Goal: Task Accomplishment & Management: Use online tool/utility

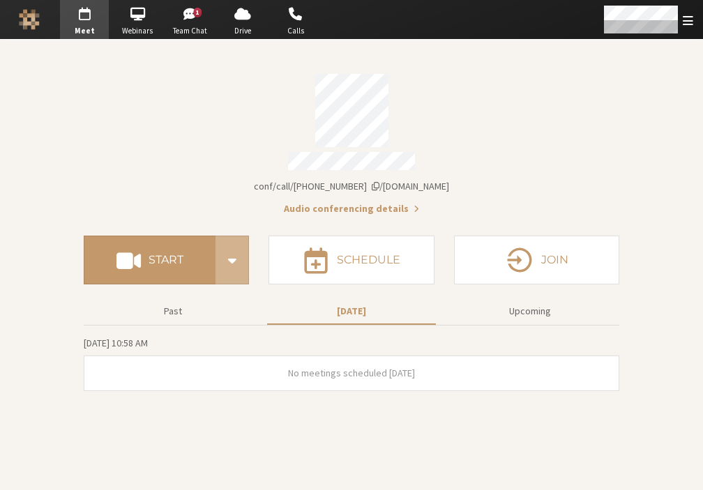
click at [378, 209] on button "Audio conferencing details" at bounding box center [351, 209] width 135 height 15
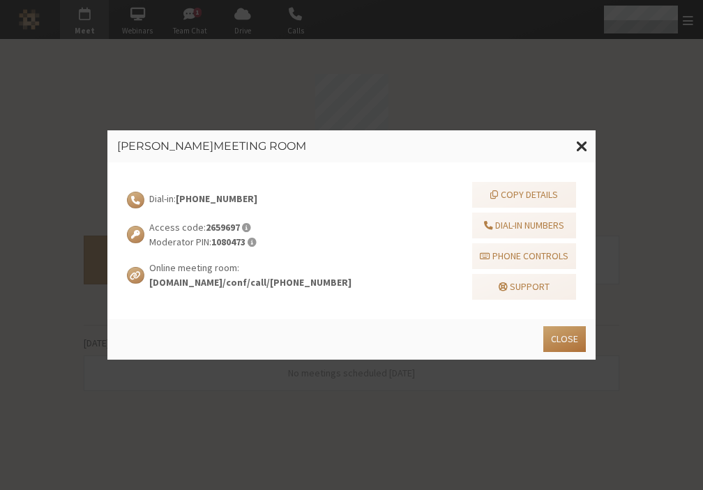
click at [578, 338] on button "Close" at bounding box center [564, 340] width 43 height 26
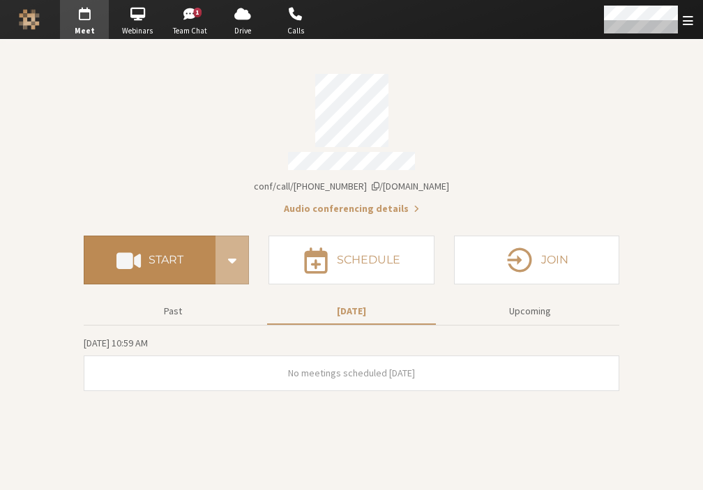
click at [160, 255] on h4 "Start" at bounding box center [166, 260] width 35 height 11
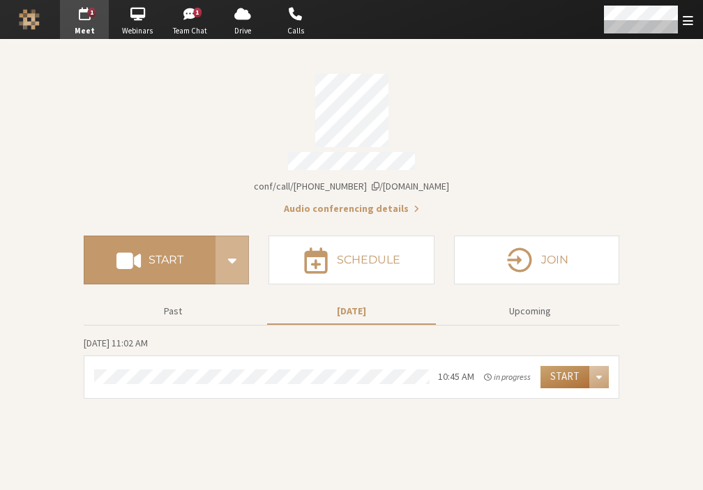
click at [570, 368] on button "Start" at bounding box center [565, 377] width 49 height 22
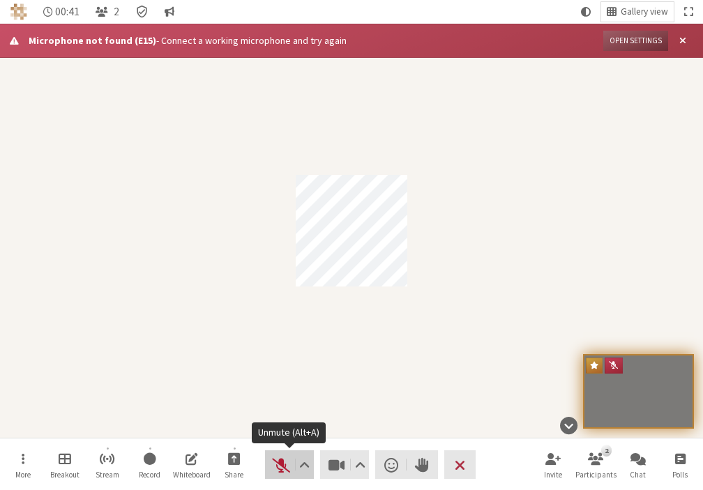
click at [273, 468] on span "Unmute (Alt+A)" at bounding box center [281, 466] width 20 height 20
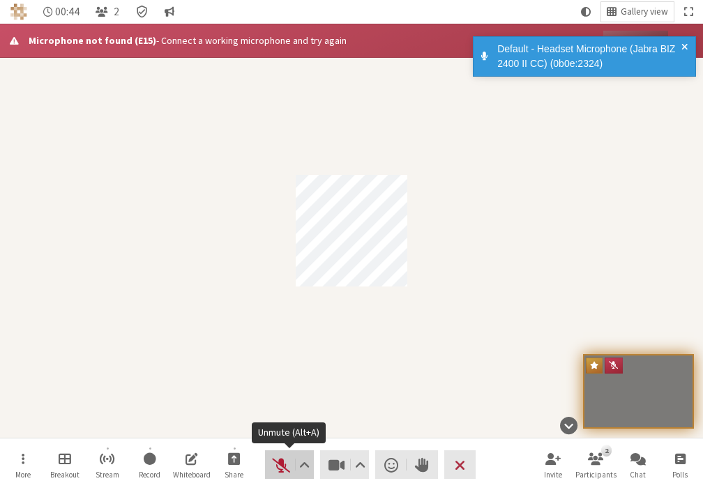
click at [280, 467] on span "Unmute (Alt+A)" at bounding box center [281, 466] width 20 height 20
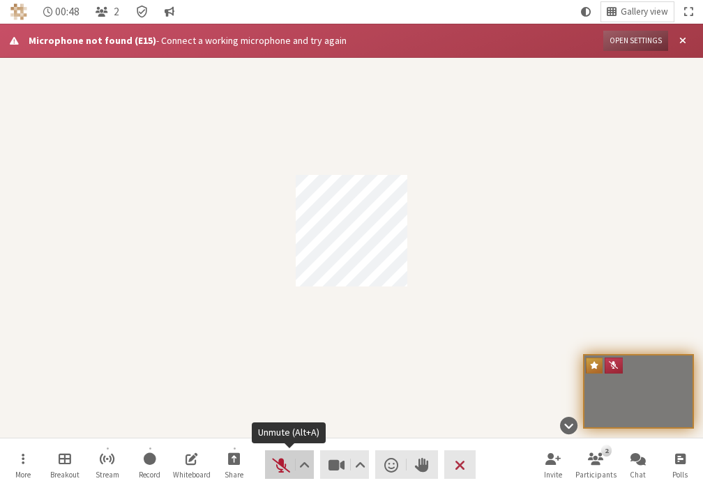
click at [283, 472] on span "Unmute (Alt+A)" at bounding box center [281, 466] width 20 height 20
click at [280, 470] on span "Mute (Alt+A)" at bounding box center [281, 466] width 20 height 20
click at [279, 474] on span "Unmute (Alt+A)" at bounding box center [281, 466] width 20 height 20
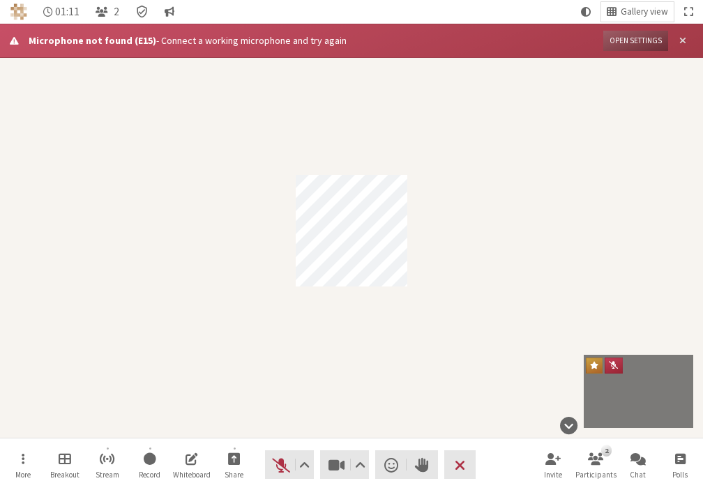
click at [685, 45] on span "Close alert" at bounding box center [683, 41] width 7 height 10
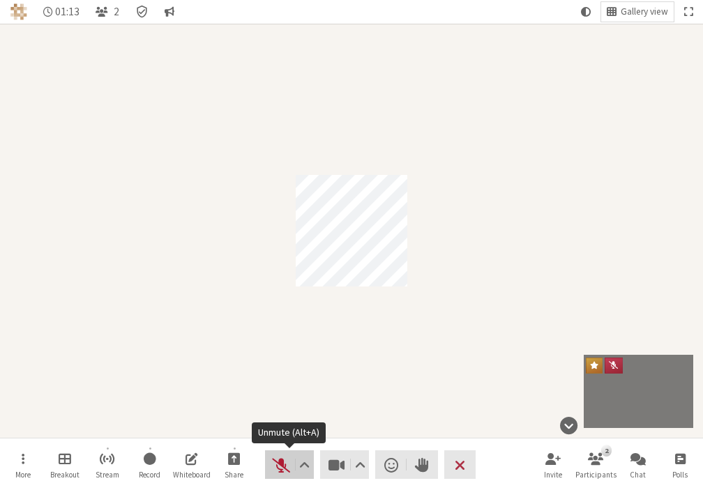
click at [278, 467] on span "Unmute (Alt+A)" at bounding box center [281, 466] width 20 height 20
click at [282, 466] on span "Mute (Alt+A)" at bounding box center [281, 466] width 20 height 20
click at [280, 471] on span "Unmute (Alt+A)" at bounding box center [281, 466] width 20 height 20
click at [280, 471] on span "Mute (Alt+A)" at bounding box center [281, 466] width 20 height 20
click at [280, 470] on span "Unmute (Alt+A)" at bounding box center [281, 466] width 20 height 20
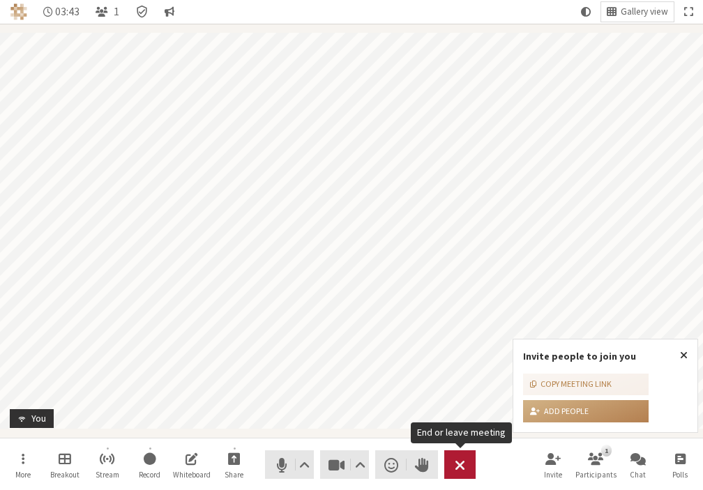
click at [460, 478] on button "Leave" at bounding box center [459, 465] width 31 height 29
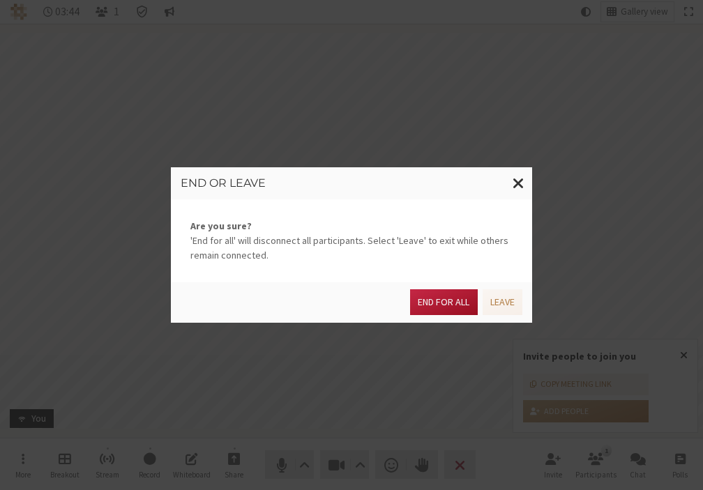
click at [423, 306] on button "End for all" at bounding box center [443, 303] width 67 height 26
